Goal: Transaction & Acquisition: Purchase product/service

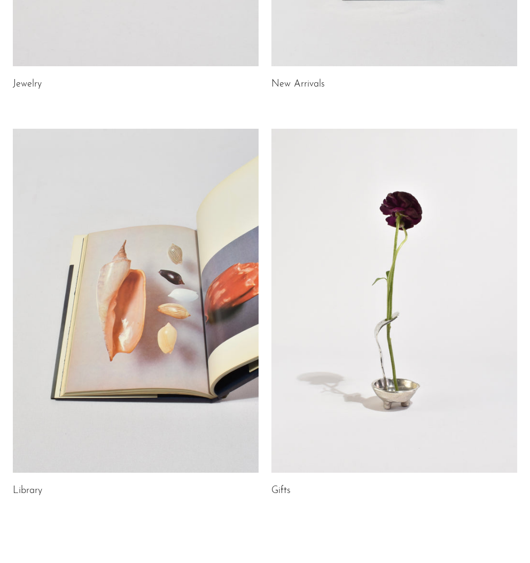
scroll to position [373, 0]
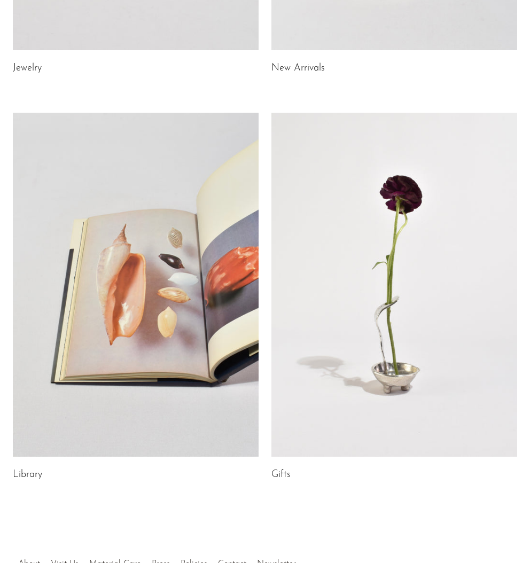
click at [373, 212] on link at bounding box center [394, 285] width 246 height 344
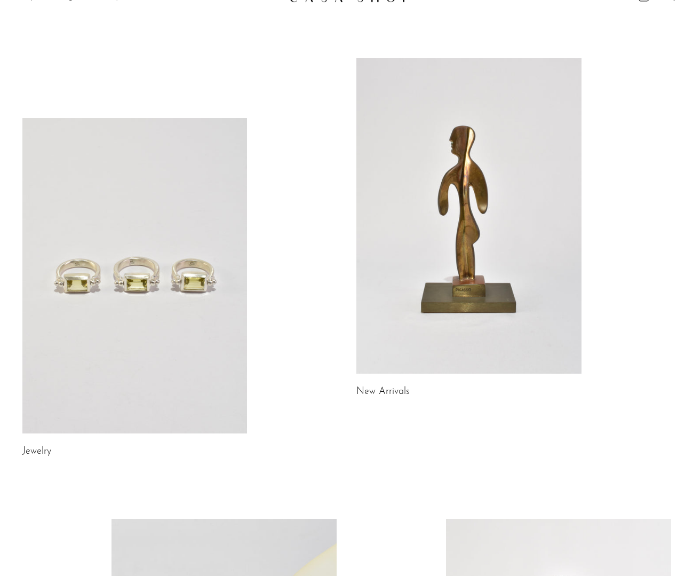
scroll to position [0, 0]
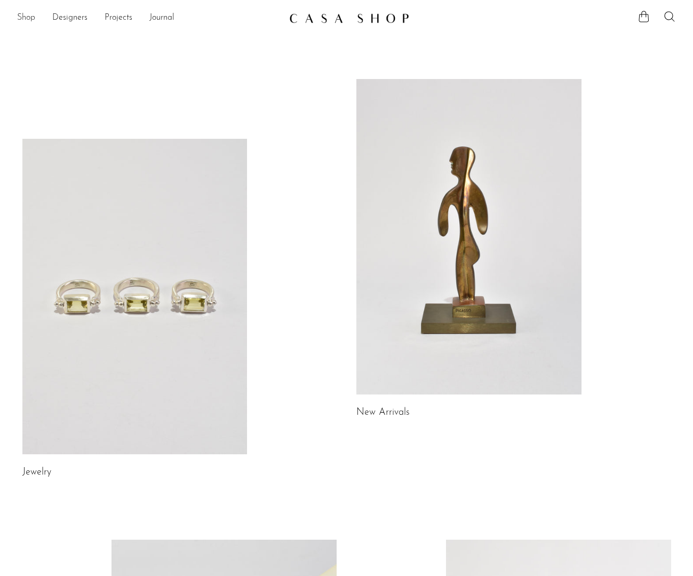
click at [25, 16] on link "Shop" at bounding box center [26, 18] width 18 height 14
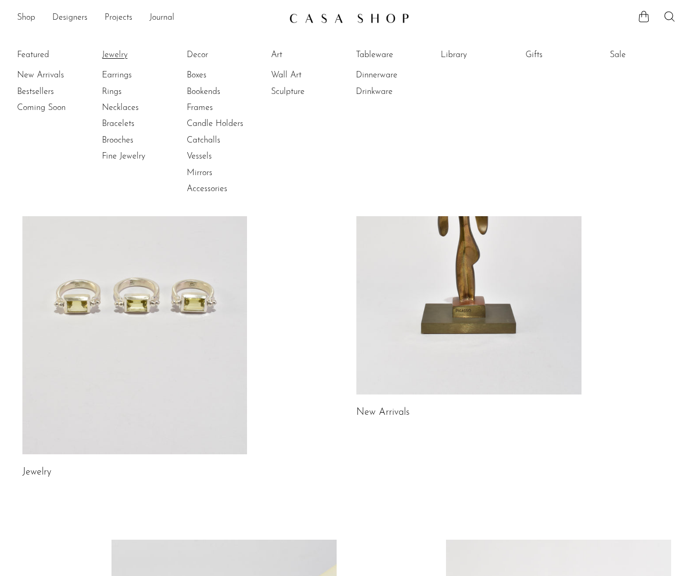
click at [117, 54] on link "Jewelry" at bounding box center [142, 55] width 80 height 12
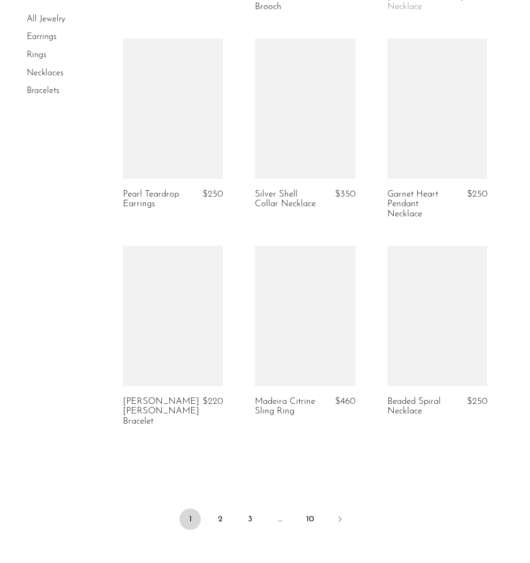
scroll to position [2111, 0]
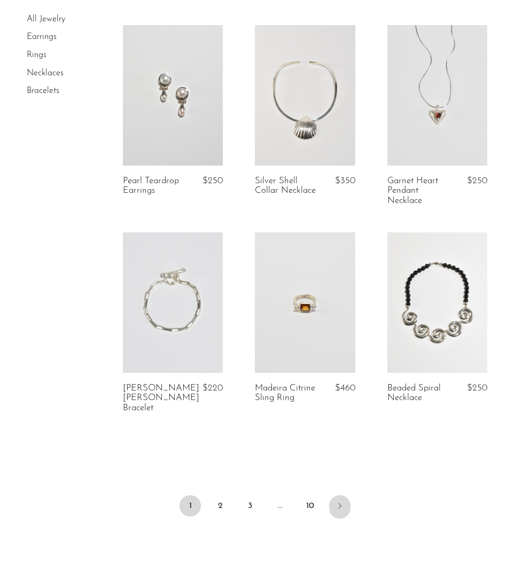
click at [342, 501] on icon "Next" at bounding box center [339, 505] width 9 height 9
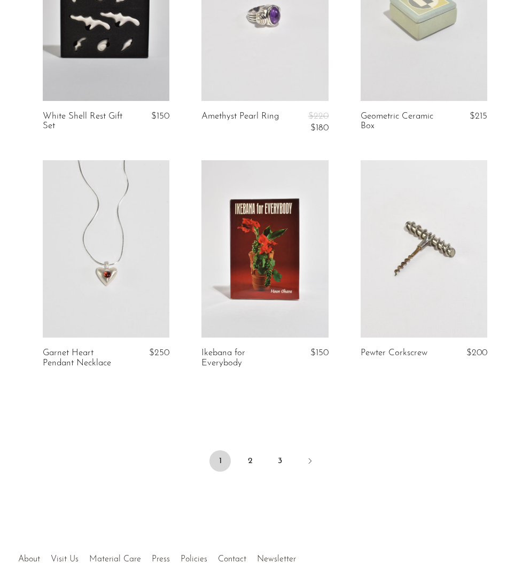
scroll to position [2512, 0]
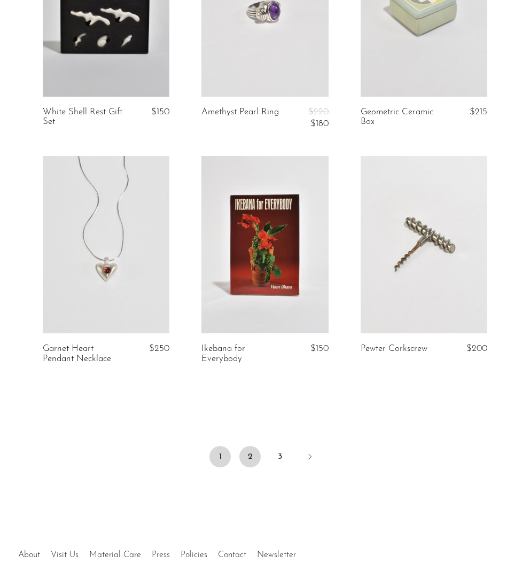
click at [250, 457] on link "2" at bounding box center [249, 456] width 21 height 21
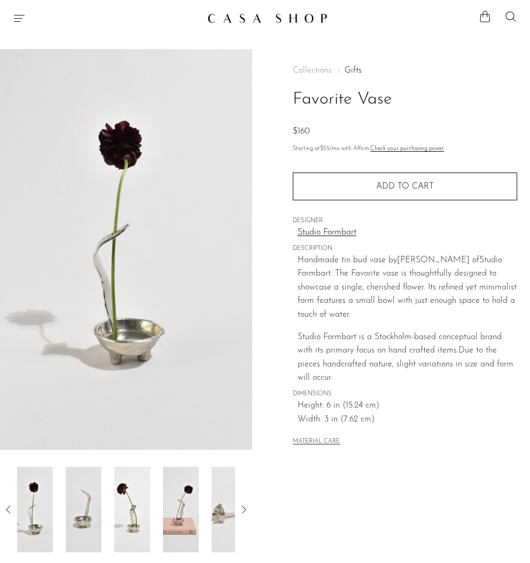
click at [100, 518] on img at bounding box center [84, 509] width 36 height 85
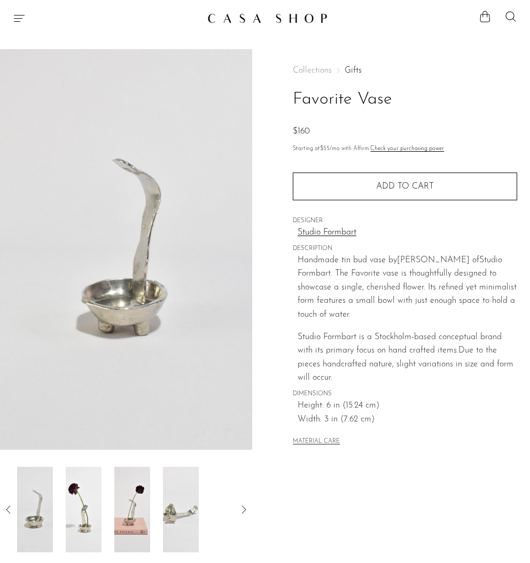
click at [92, 511] on img at bounding box center [84, 509] width 36 height 85
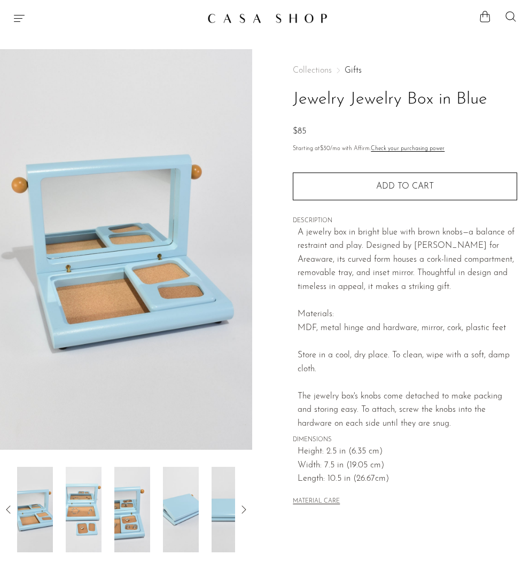
click at [178, 510] on img at bounding box center [181, 509] width 36 height 85
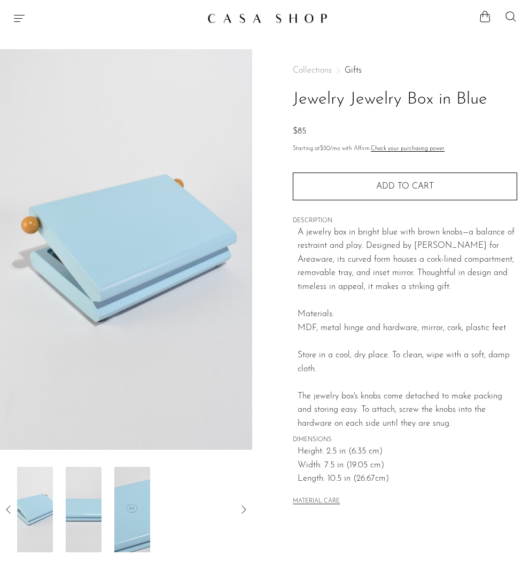
click at [121, 512] on img at bounding box center [132, 509] width 36 height 85
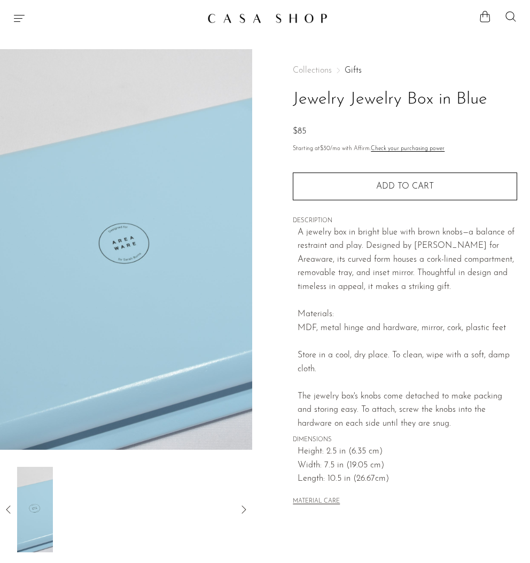
click at [4, 511] on icon at bounding box center [8, 509] width 13 height 13
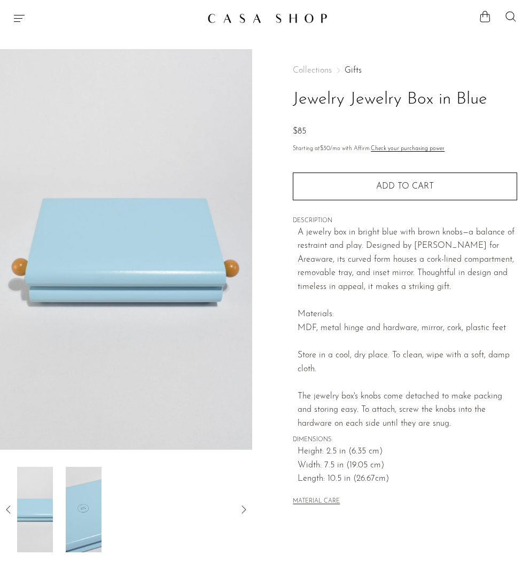
click at [7, 509] on icon at bounding box center [8, 509] width 13 height 13
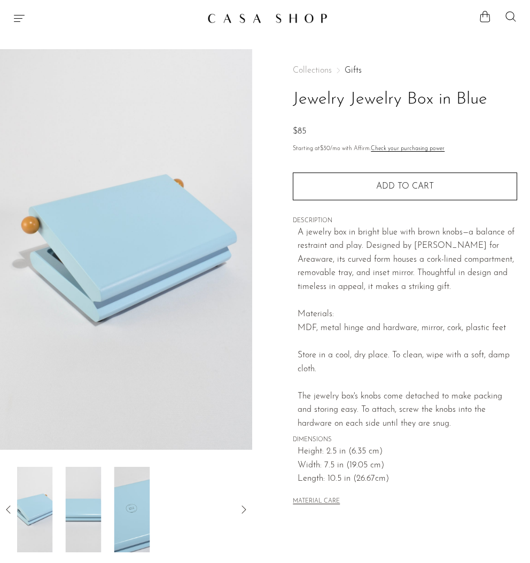
click at [78, 512] on img at bounding box center [84, 509] width 36 height 85
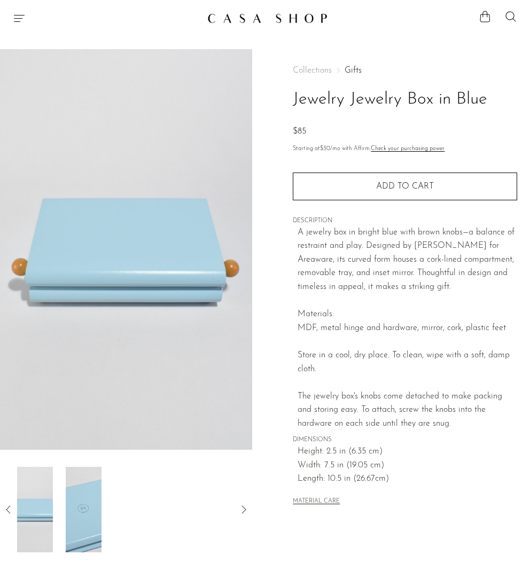
click at [11, 509] on icon at bounding box center [8, 509] width 13 height 13
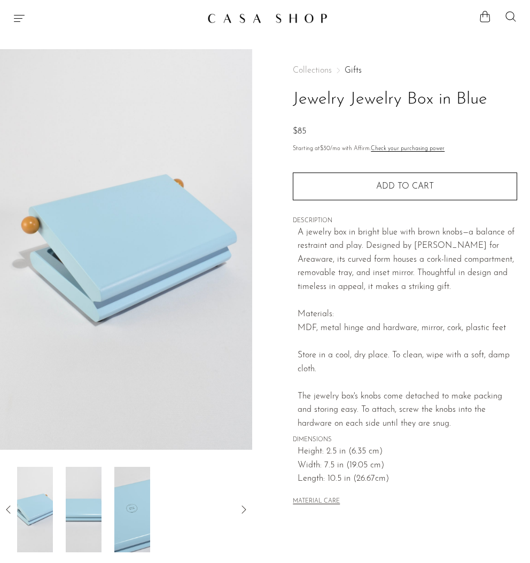
click at [8, 504] on icon at bounding box center [8, 509] width 13 height 13
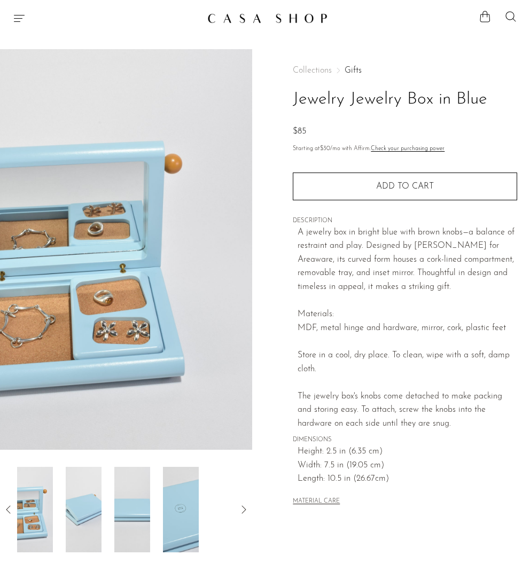
click at [6, 506] on icon at bounding box center [8, 509] width 13 height 13
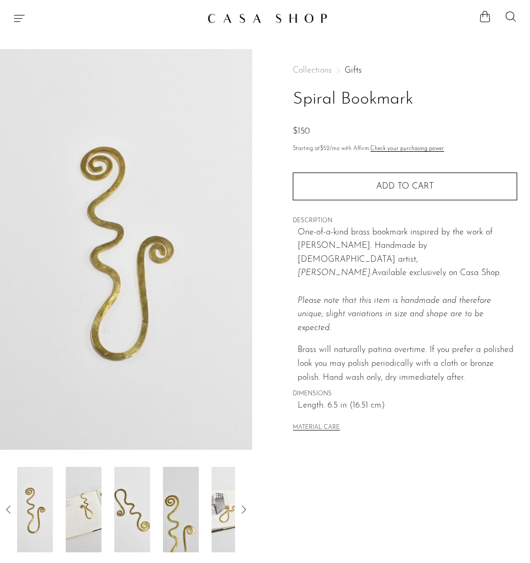
click at [98, 496] on img at bounding box center [84, 509] width 36 height 85
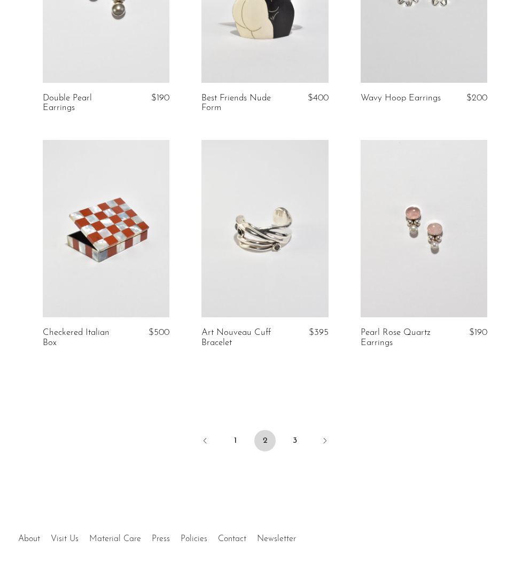
scroll to position [2531, 0]
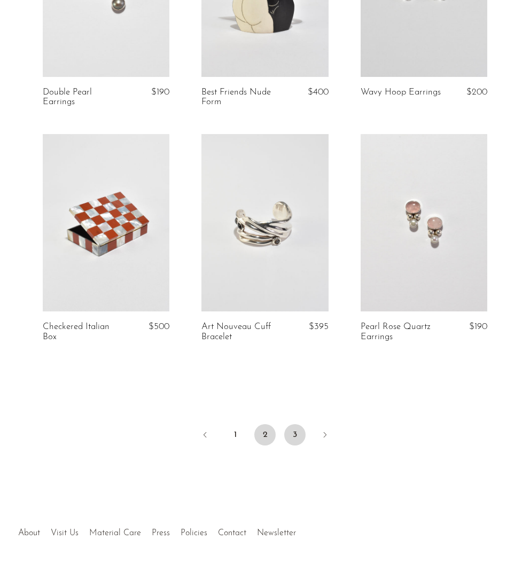
click at [297, 424] on link "3" at bounding box center [294, 434] width 21 height 21
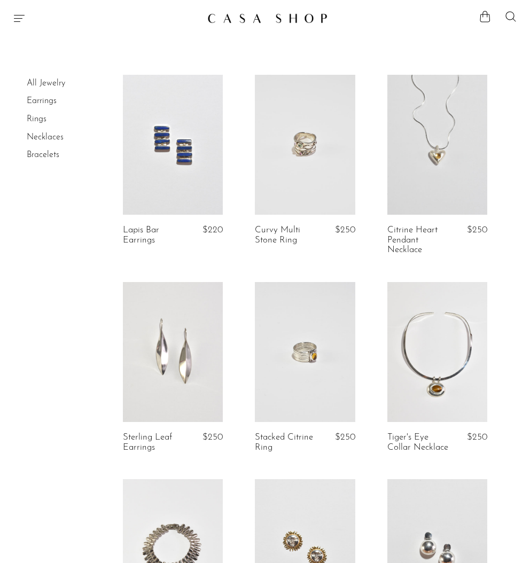
click at [35, 120] on link "Rings" at bounding box center [37, 119] width 20 height 9
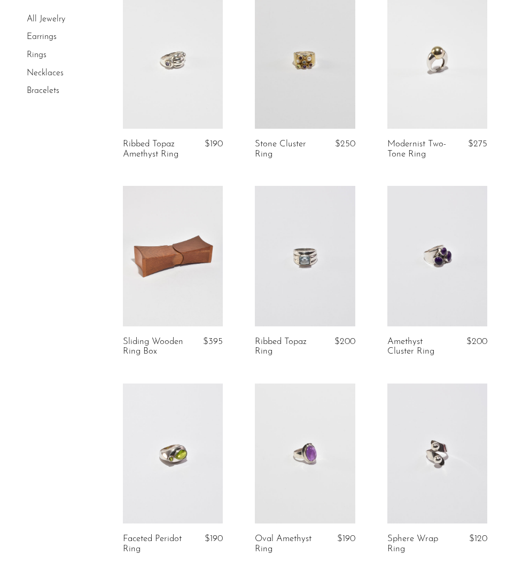
scroll to position [682, 0]
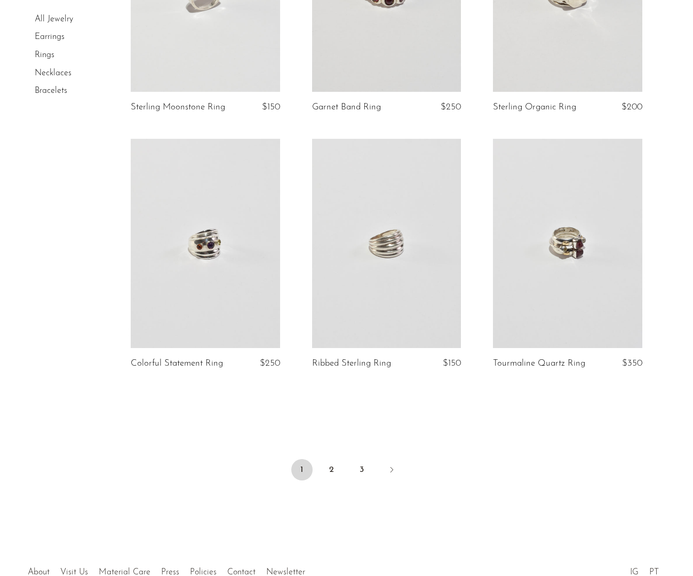
scroll to position [2850, 0]
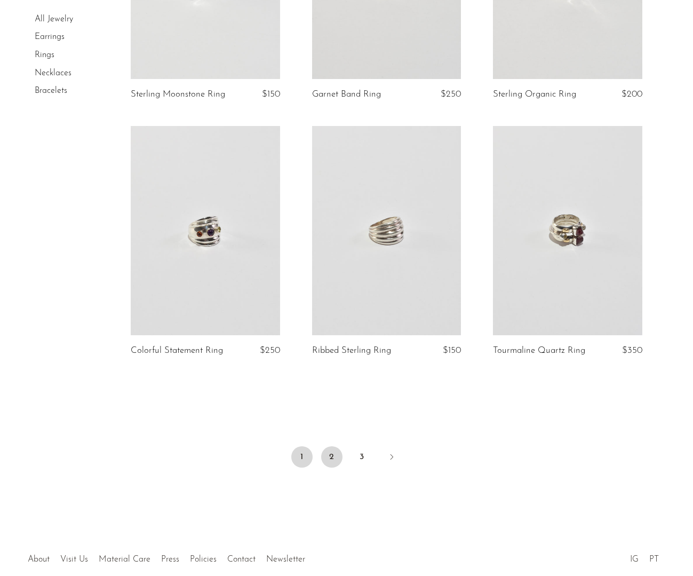
click at [337, 454] on link "2" at bounding box center [331, 456] width 21 height 21
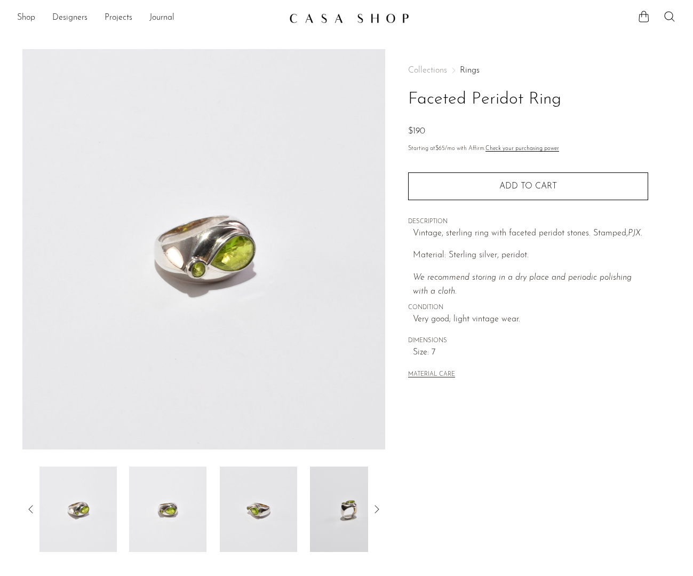
click at [529, 297] on article "Faceted Peridot Ring $190" at bounding box center [346, 300] width 683 height 503
click at [254, 509] on img at bounding box center [258, 509] width 77 height 85
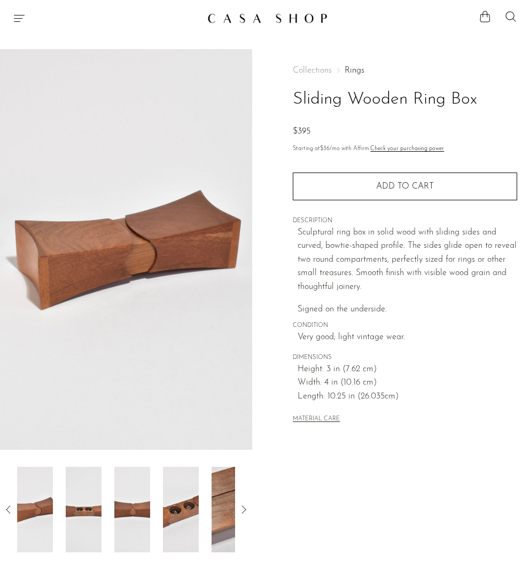
click at [61, 511] on div at bounding box center [126, 509] width 218 height 85
click at [77, 508] on img at bounding box center [84, 509] width 36 height 85
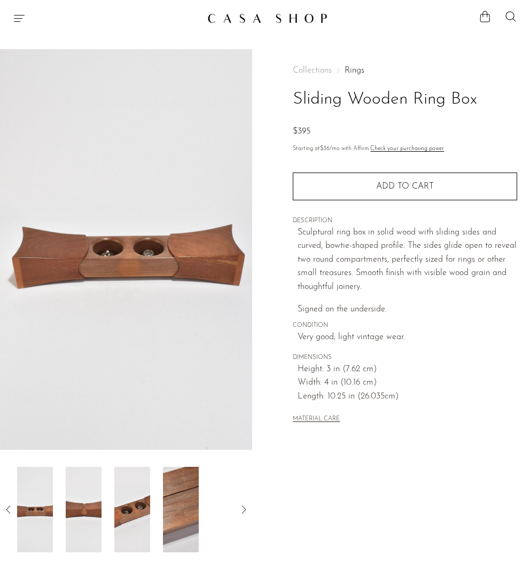
click at [179, 503] on img at bounding box center [181, 509] width 36 height 85
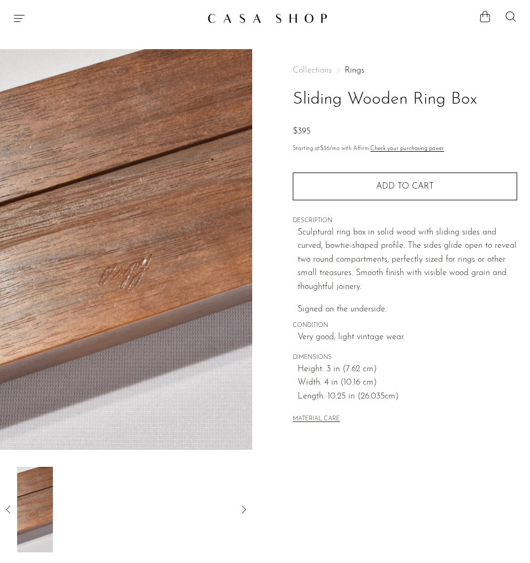
click at [13, 500] on div at bounding box center [126, 509] width 252 height 85
click at [10, 510] on icon at bounding box center [8, 509] width 13 height 13
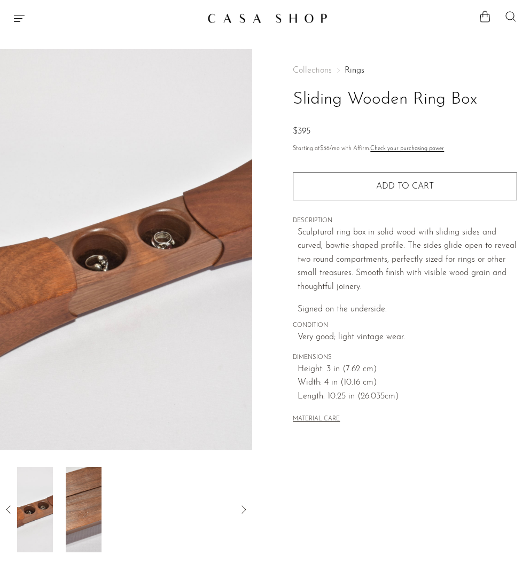
click at [9, 508] on icon at bounding box center [8, 509] width 13 height 13
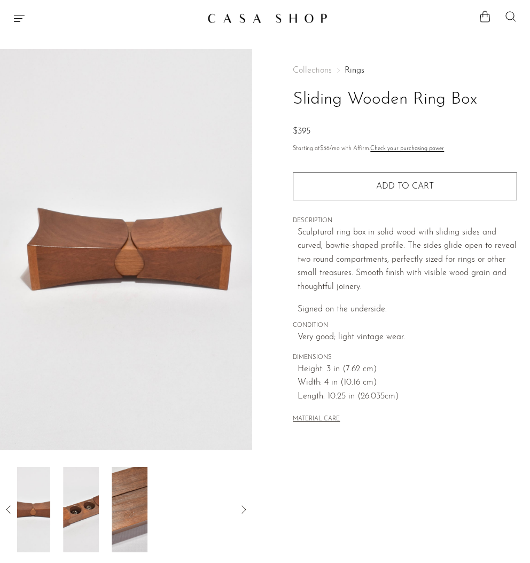
click at [9, 508] on icon at bounding box center [8, 509] width 13 height 13
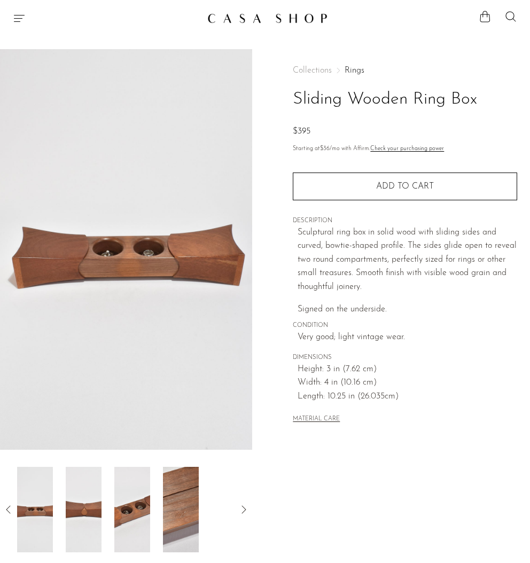
click at [81, 512] on img at bounding box center [84, 509] width 36 height 85
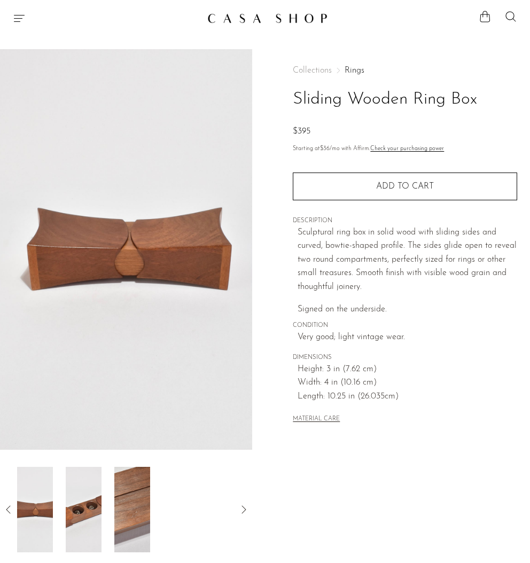
click at [11, 507] on icon at bounding box center [8, 509] width 13 height 13
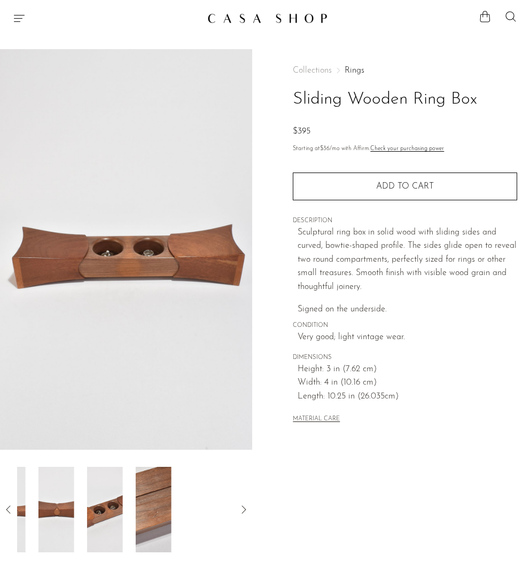
click at [11, 507] on icon at bounding box center [8, 509] width 13 height 13
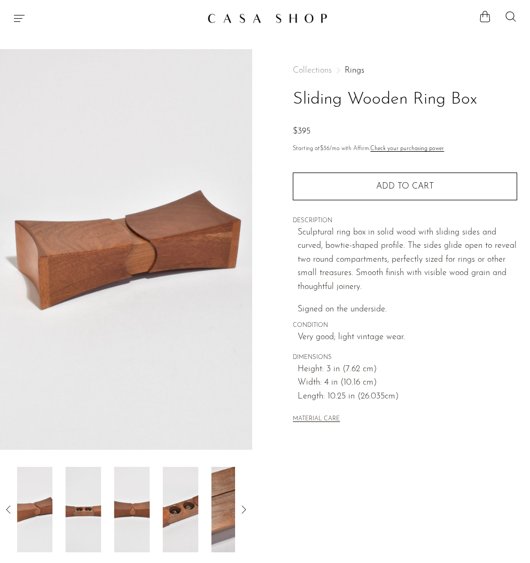
click at [39, 509] on img at bounding box center [35, 509] width 36 height 85
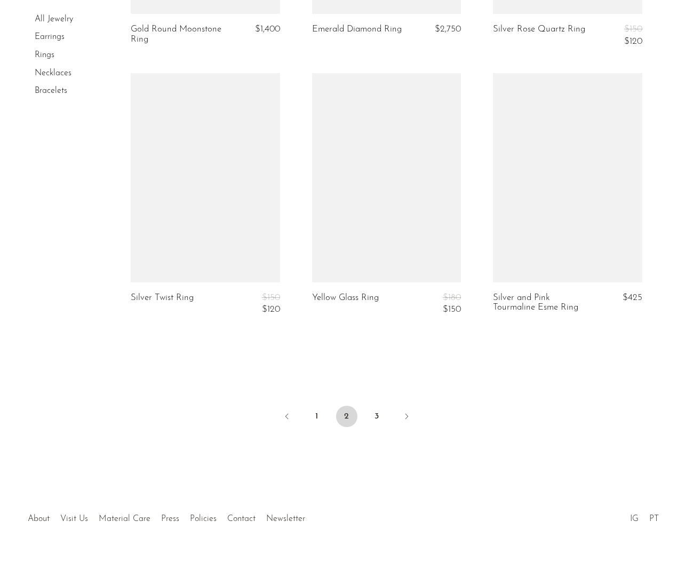
scroll to position [2933, 0]
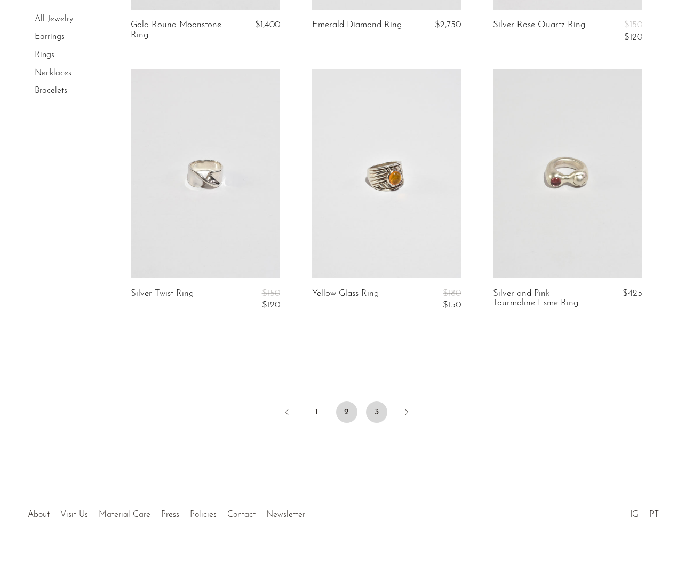
click at [375, 403] on link "3" at bounding box center [376, 411] width 21 height 21
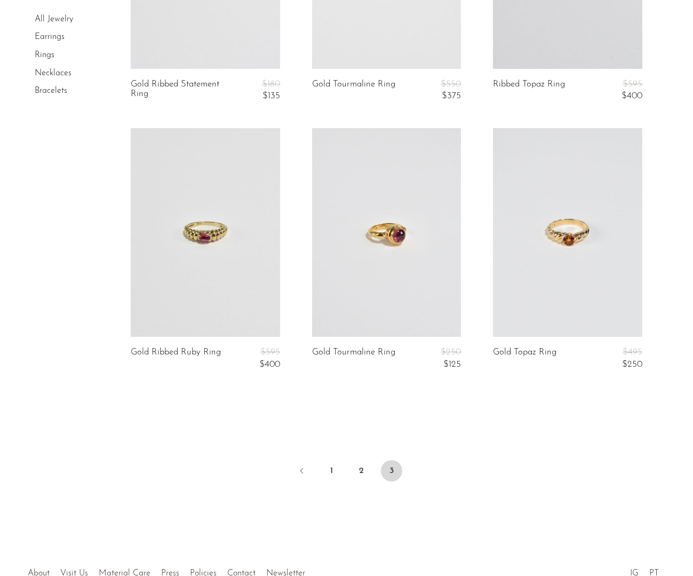
scroll to position [1845, 0]
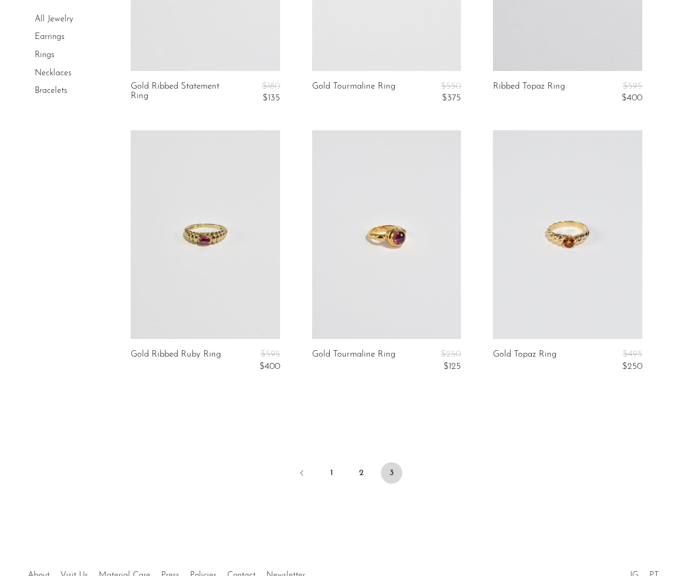
click at [538, 170] on link at bounding box center [567, 234] width 149 height 209
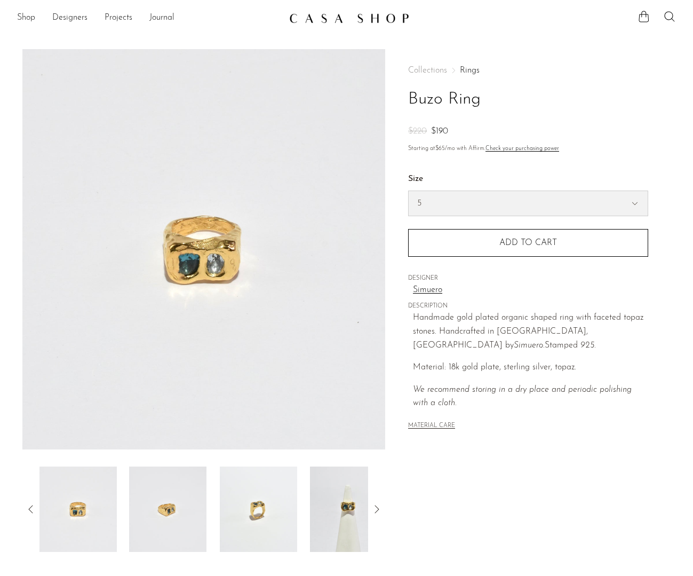
click at [553, 212] on select "5 6 7" at bounding box center [528, 203] width 239 height 25
click at [352, 491] on img at bounding box center [348, 509] width 77 height 85
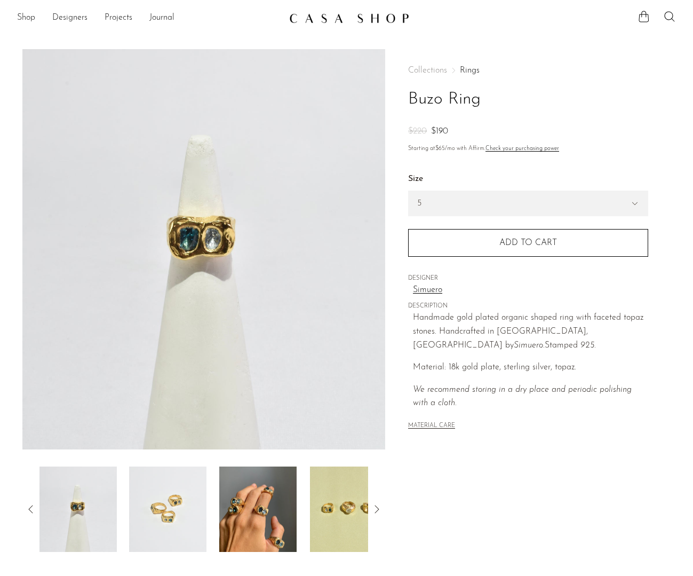
click at [283, 491] on img at bounding box center [257, 509] width 77 height 85
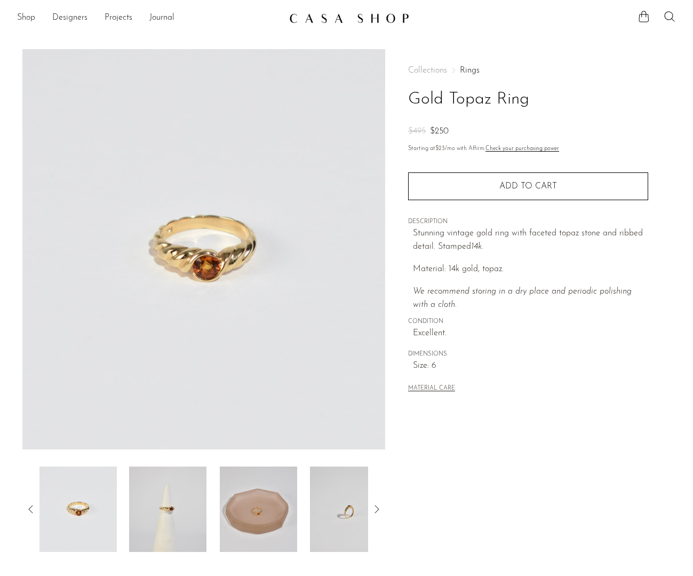
click at [260, 498] on img at bounding box center [258, 509] width 77 height 85
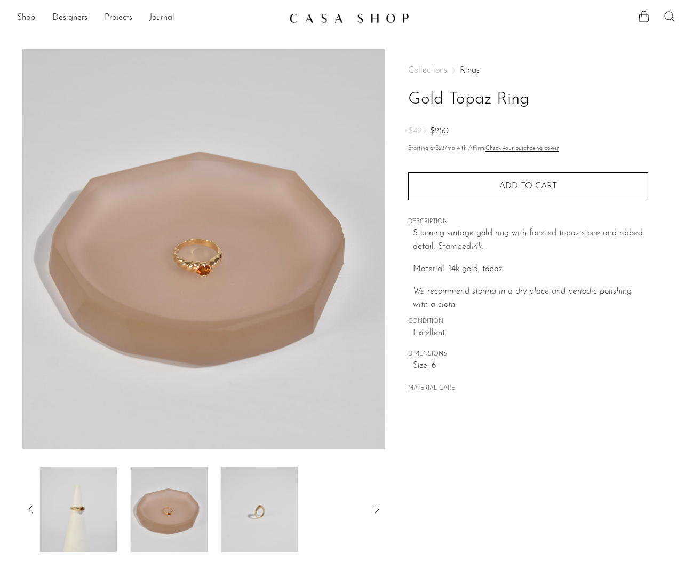
scroll to position [1, 0]
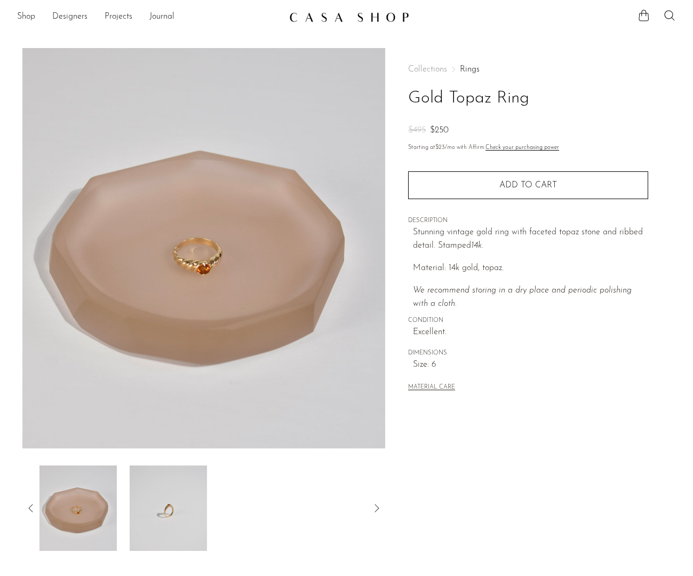
click at [92, 498] on img at bounding box center [77, 508] width 77 height 85
click at [28, 509] on icon at bounding box center [31, 508] width 13 height 13
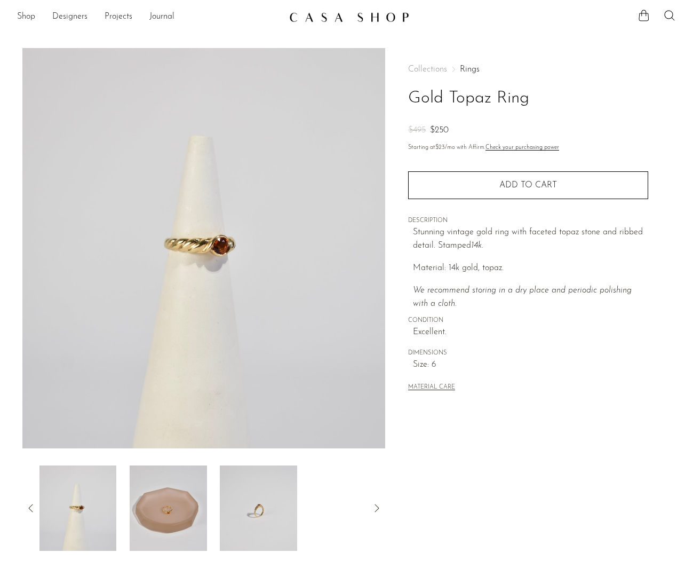
click at [27, 507] on icon at bounding box center [31, 508] width 13 height 13
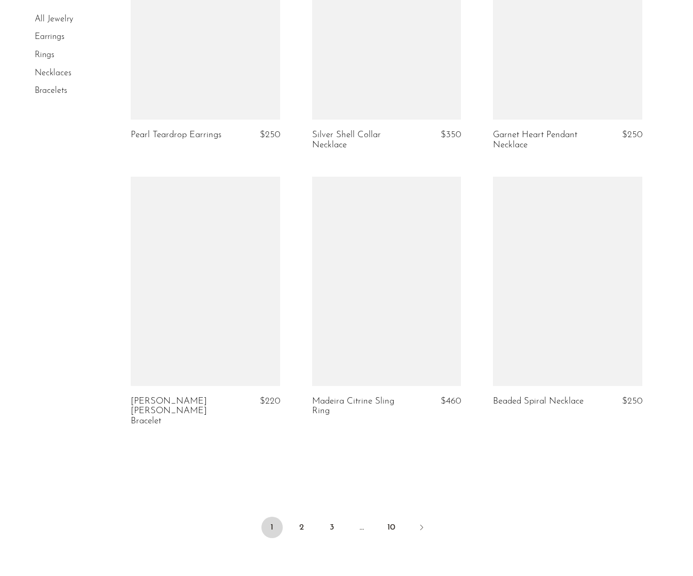
scroll to position [2874, 0]
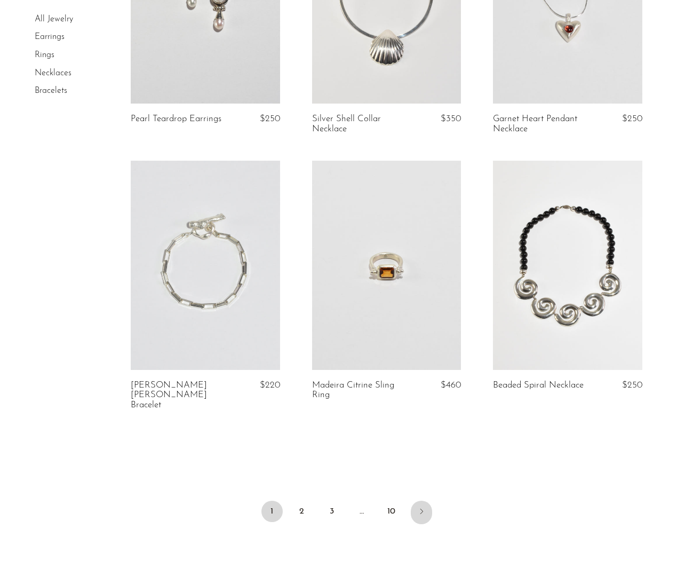
click at [420, 507] on icon "Next" at bounding box center [421, 511] width 9 height 9
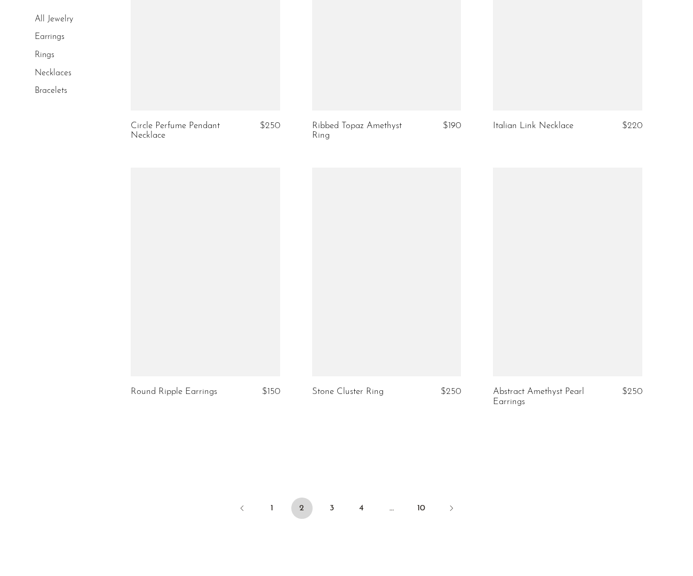
scroll to position [2844, 0]
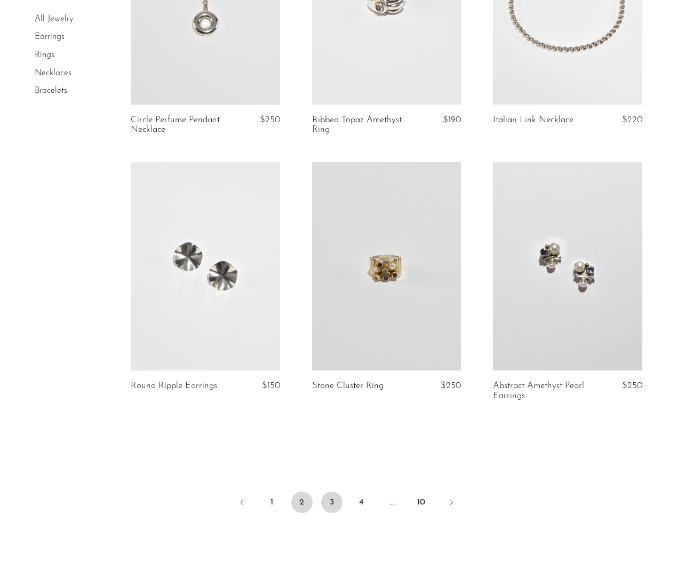
click at [330, 492] on link "3" at bounding box center [331, 502] width 21 height 21
